Goal: Navigation & Orientation: Find specific page/section

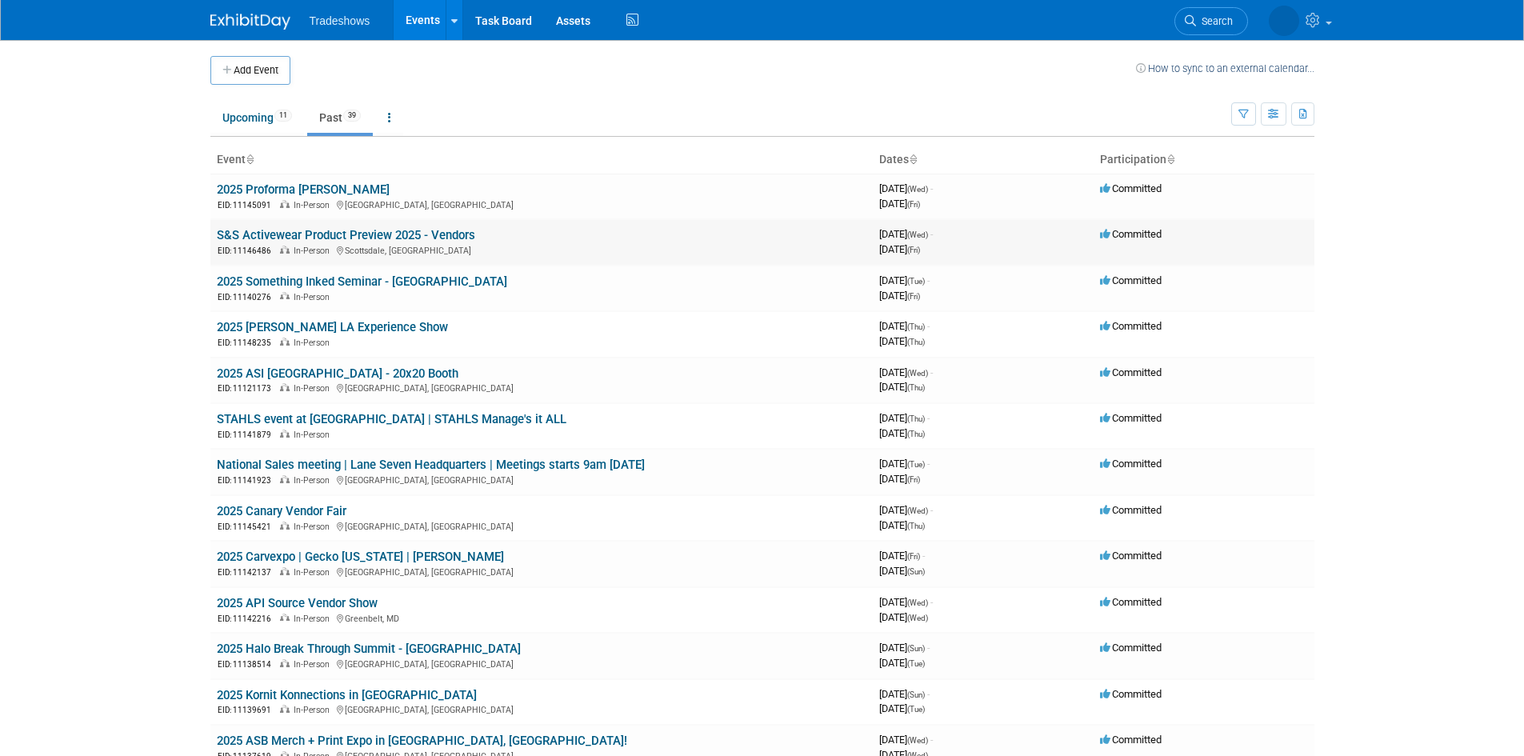
click at [357, 237] on link "S&S Activewear Product Preview 2025 - Vendors" at bounding box center [346, 235] width 258 height 14
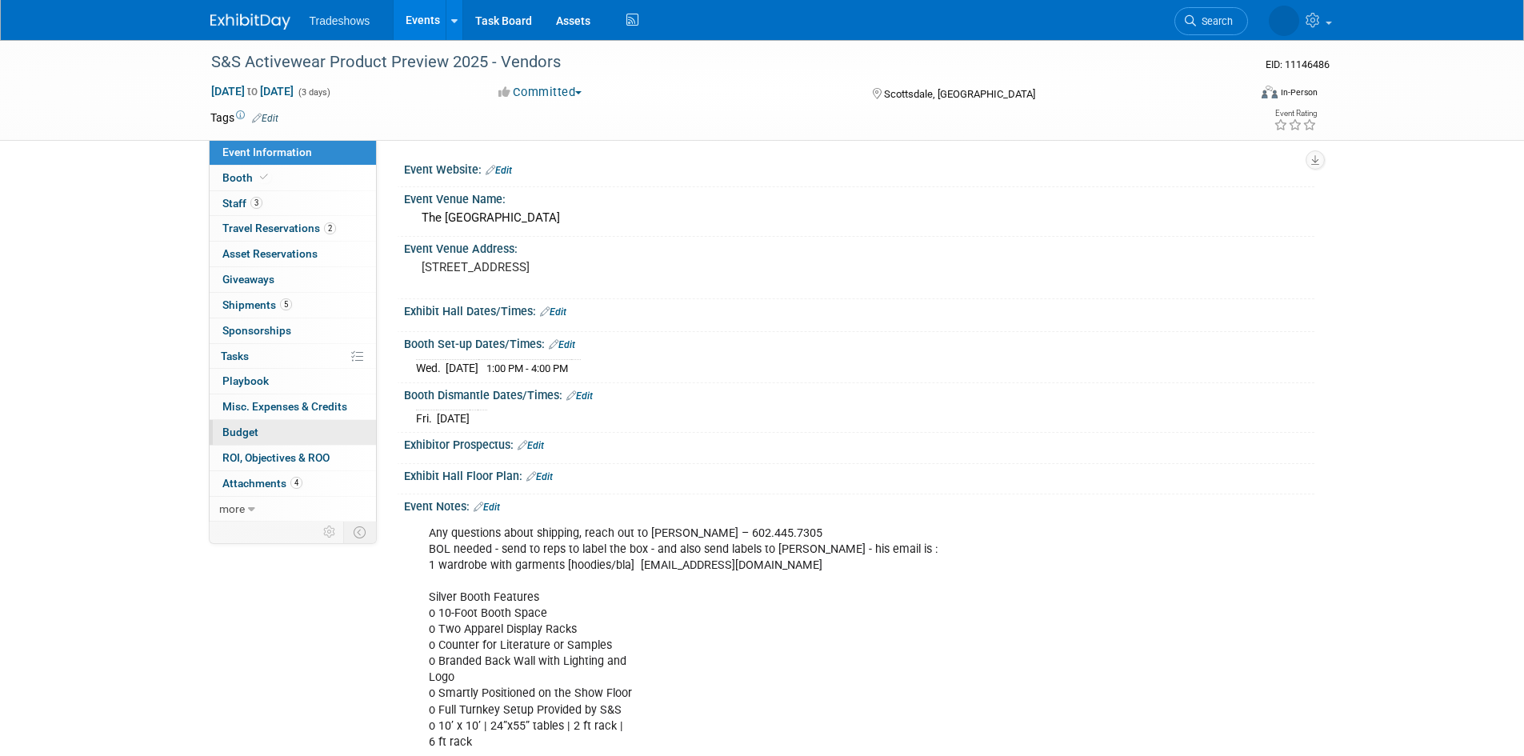
click at [286, 424] on link "Budget" at bounding box center [293, 432] width 166 height 25
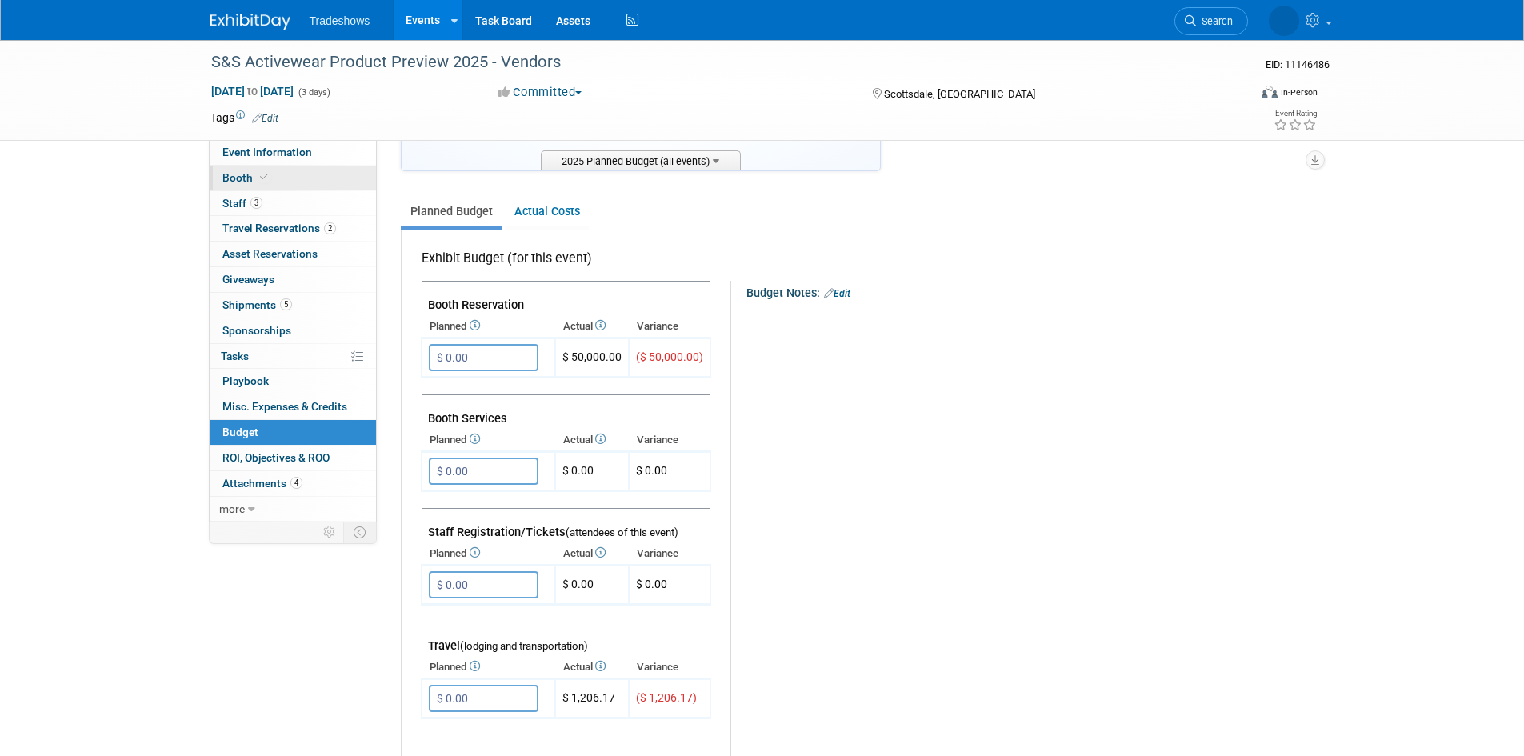
scroll to position [160, 0]
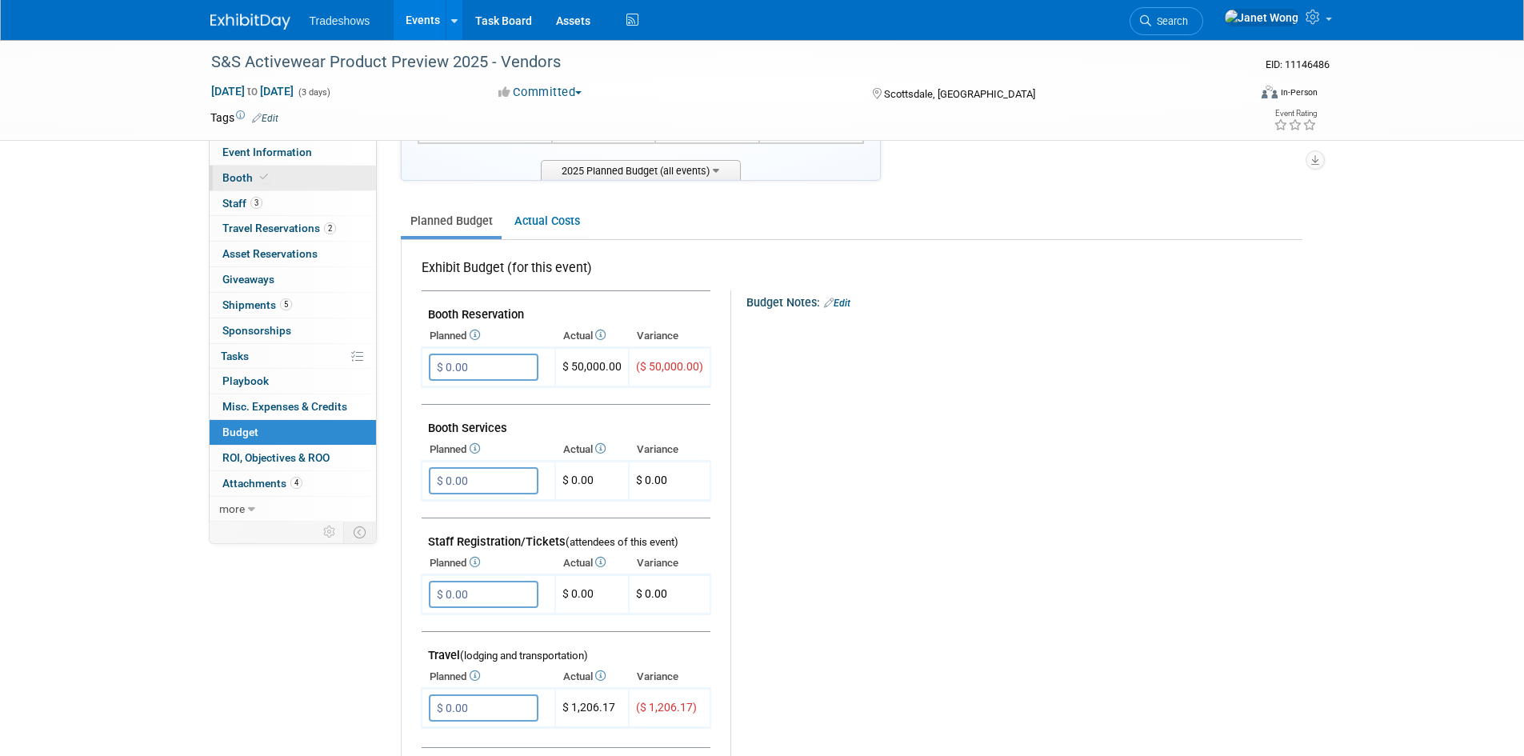
click at [266, 179] on span at bounding box center [264, 177] width 14 height 12
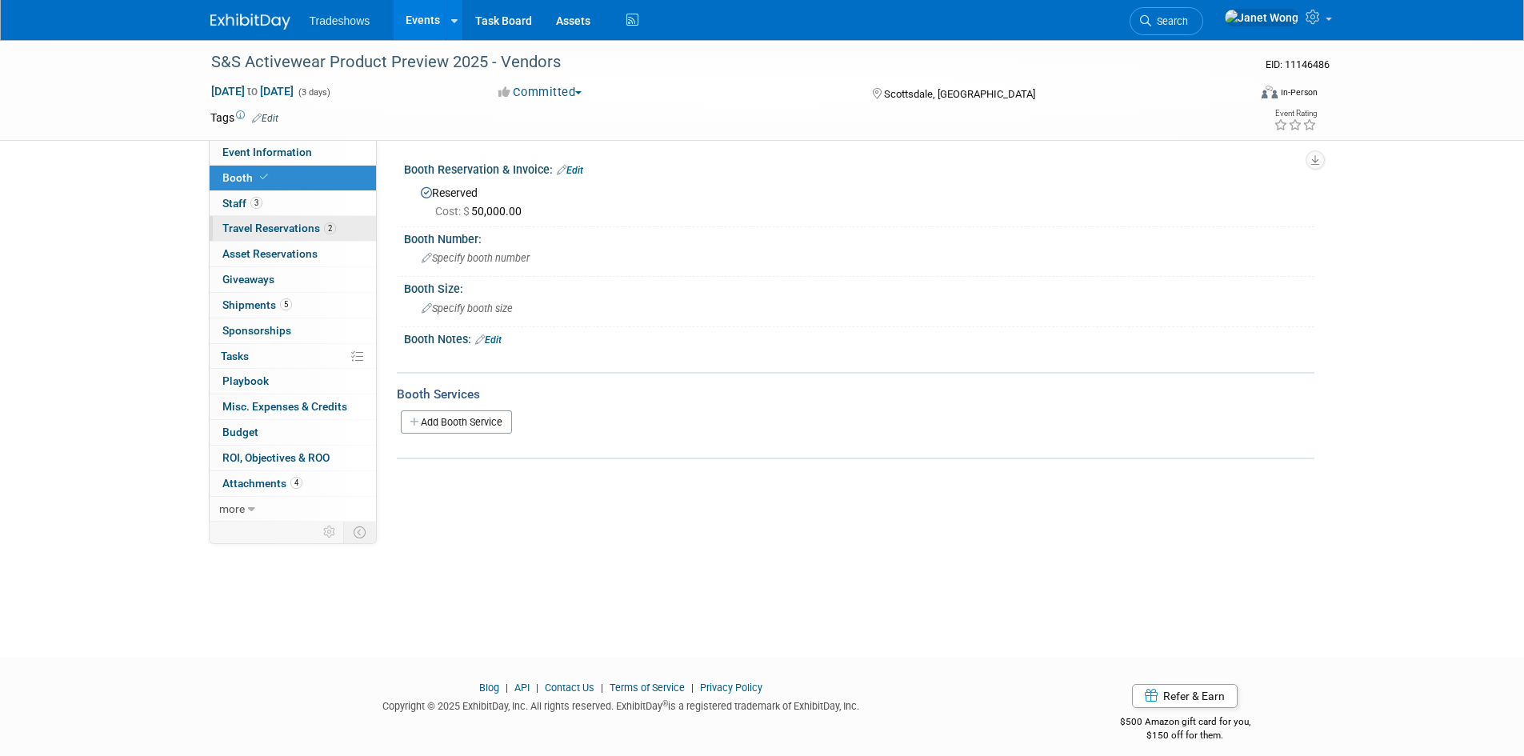
click at [293, 235] on link "2 Travel Reservations 2" at bounding box center [293, 228] width 166 height 25
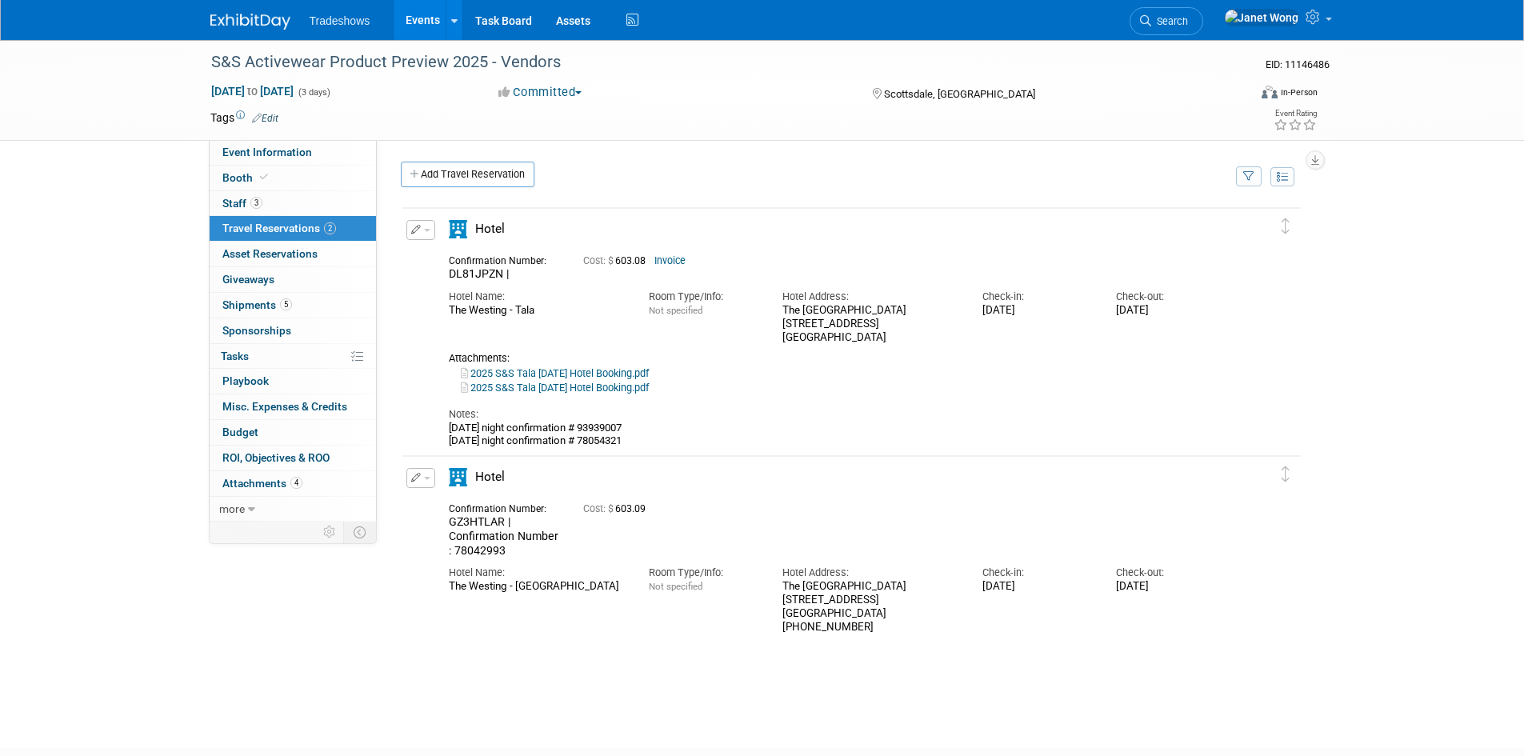
click at [421, 23] on link "Events" at bounding box center [423, 20] width 58 height 40
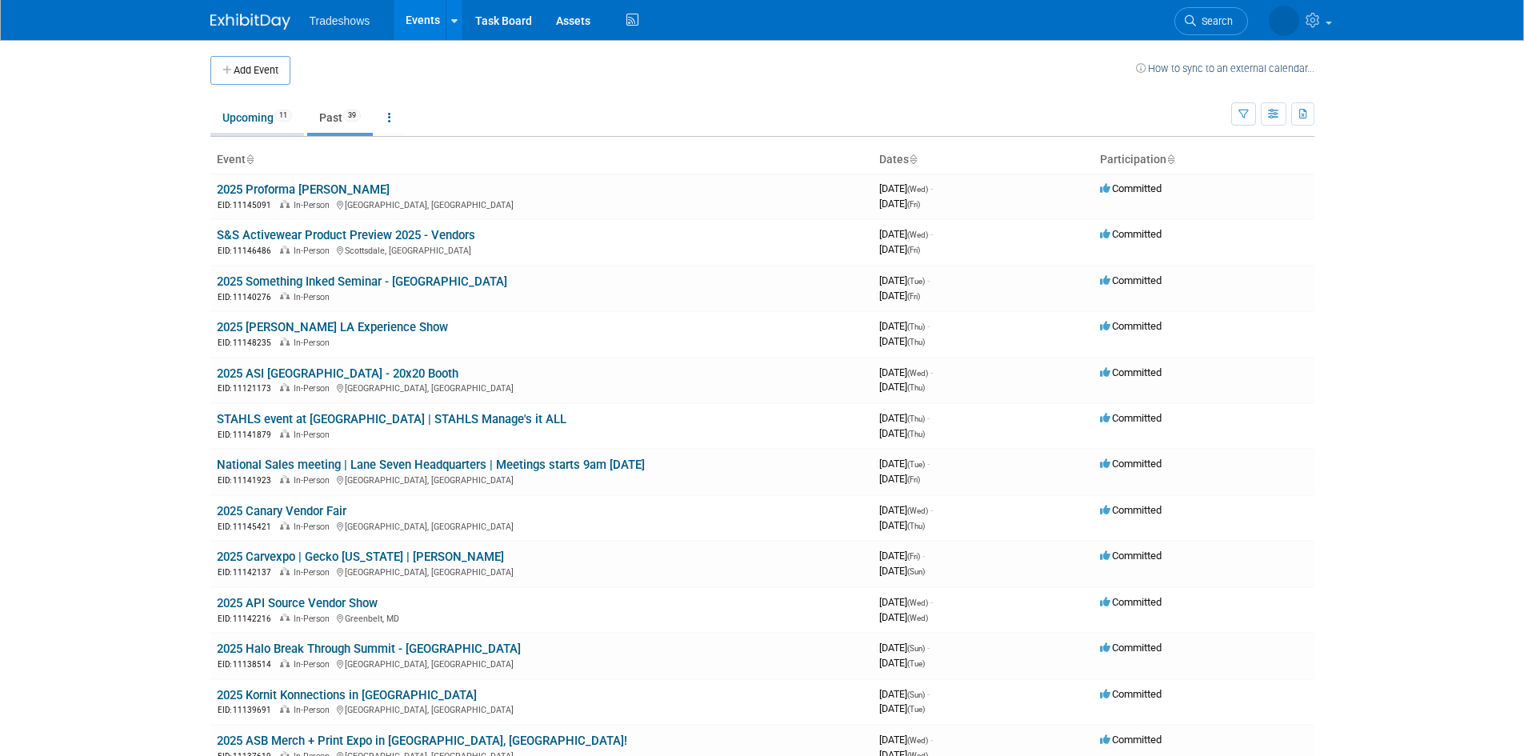
click at [268, 115] on link "Upcoming 11" at bounding box center [257, 117] width 94 height 30
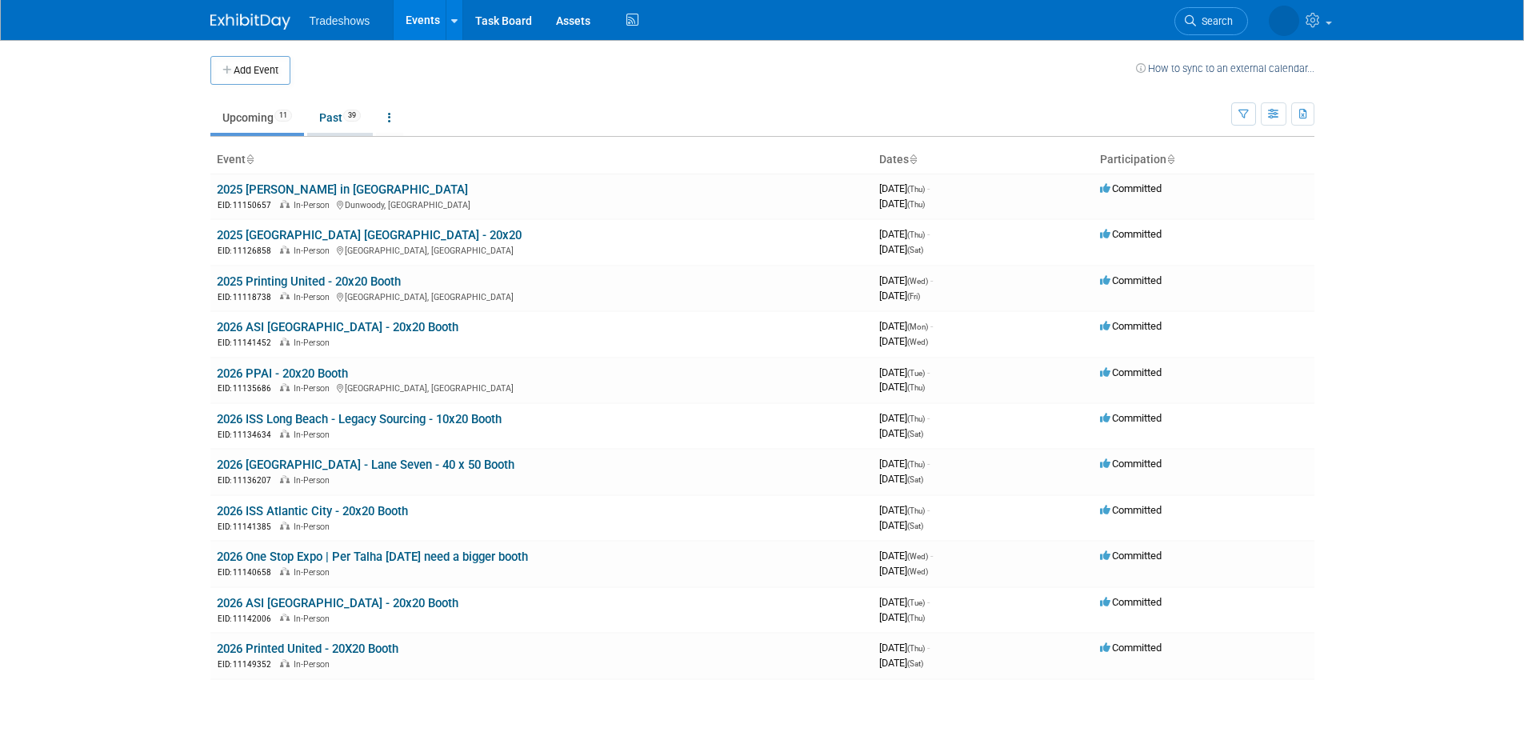
click at [367, 120] on link "Past 39" at bounding box center [340, 117] width 66 height 30
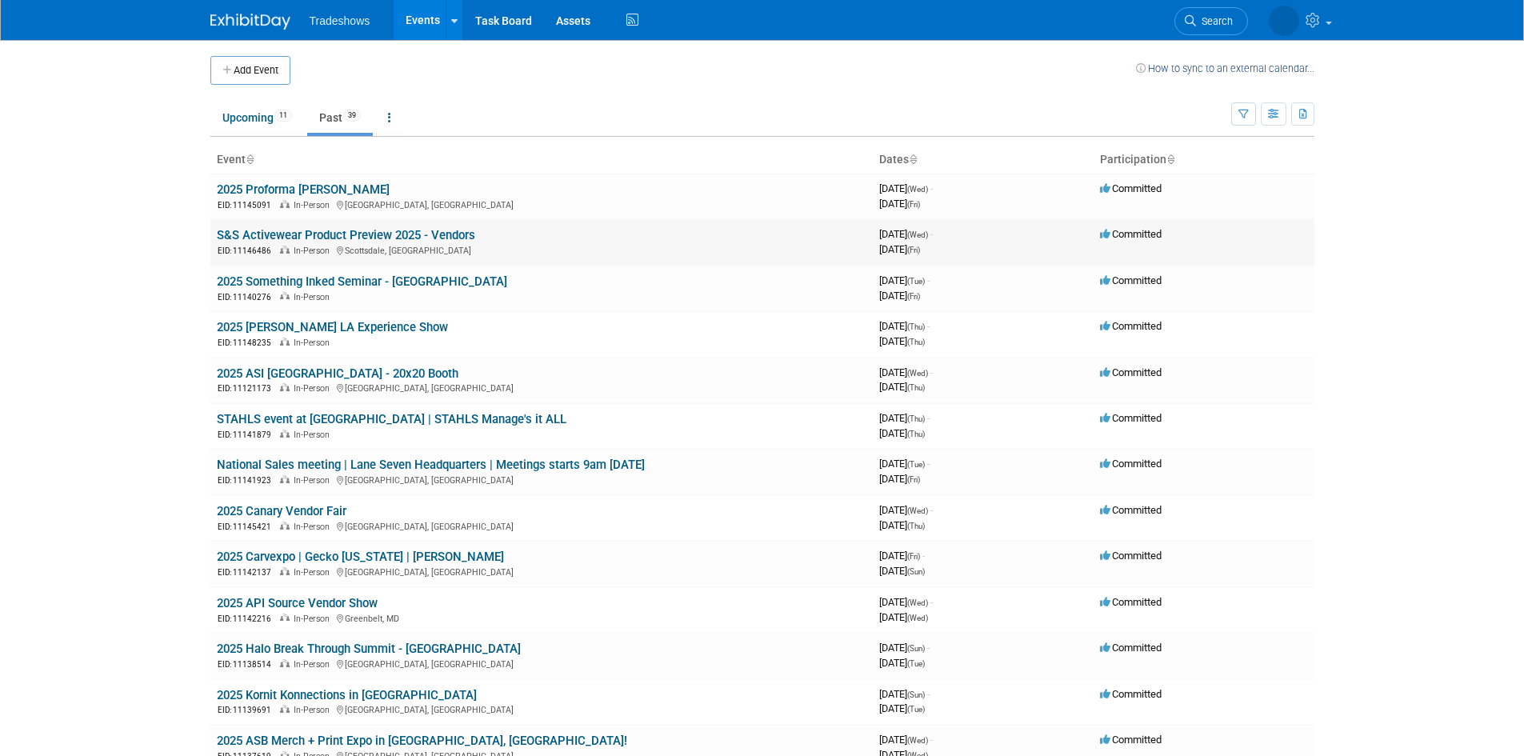
click at [286, 242] on link "S&S Activewear Product Preview 2025 - Vendors" at bounding box center [346, 235] width 258 height 14
